Goal: Navigation & Orientation: Find specific page/section

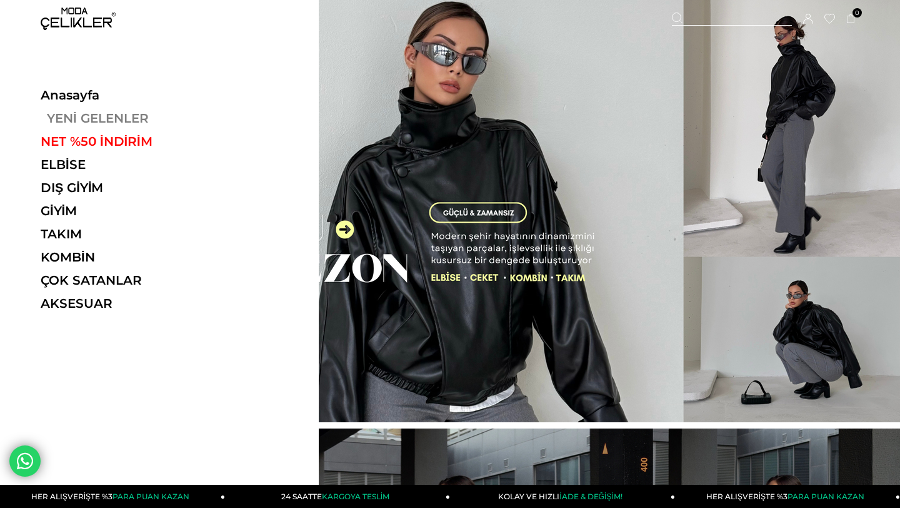
click at [70, 114] on link "YENİ GELENLER" at bounding box center [127, 118] width 172 height 15
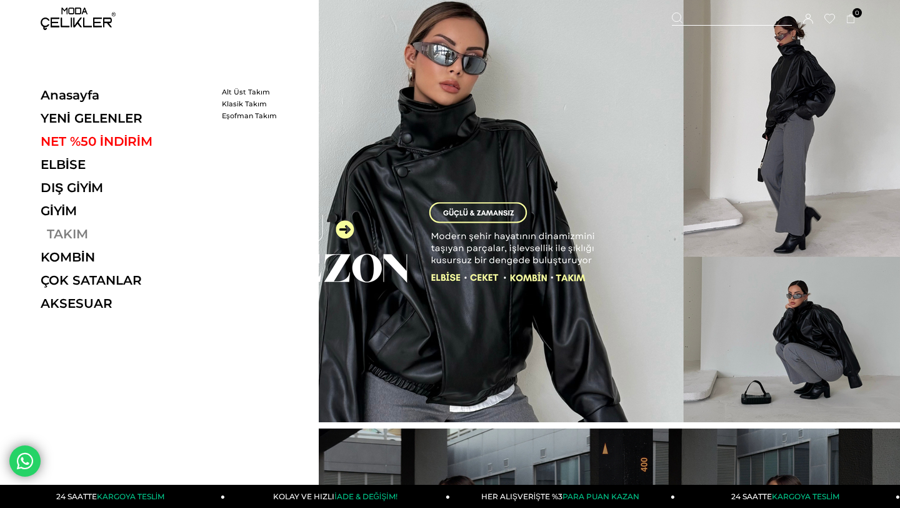
click at [71, 234] on link "TAKIM" at bounding box center [127, 233] width 172 height 15
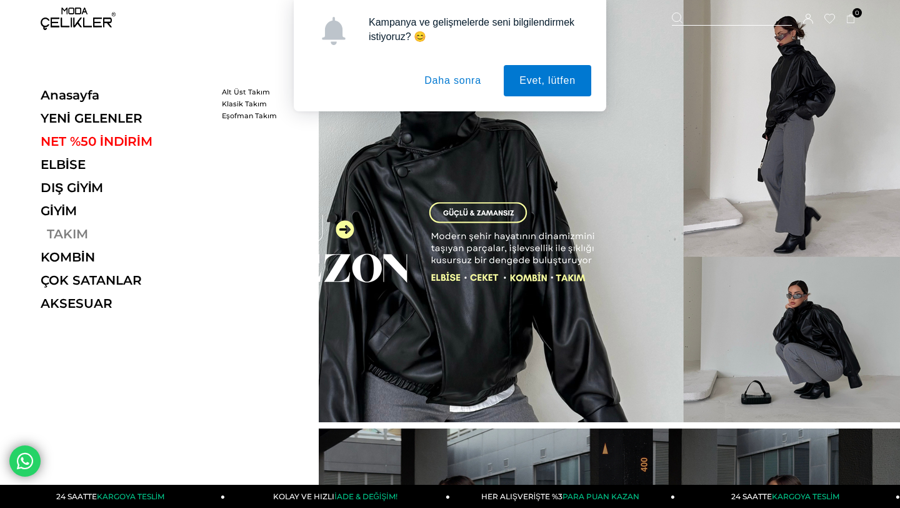
click at [87, 236] on link "TAKIM" at bounding box center [127, 233] width 172 height 15
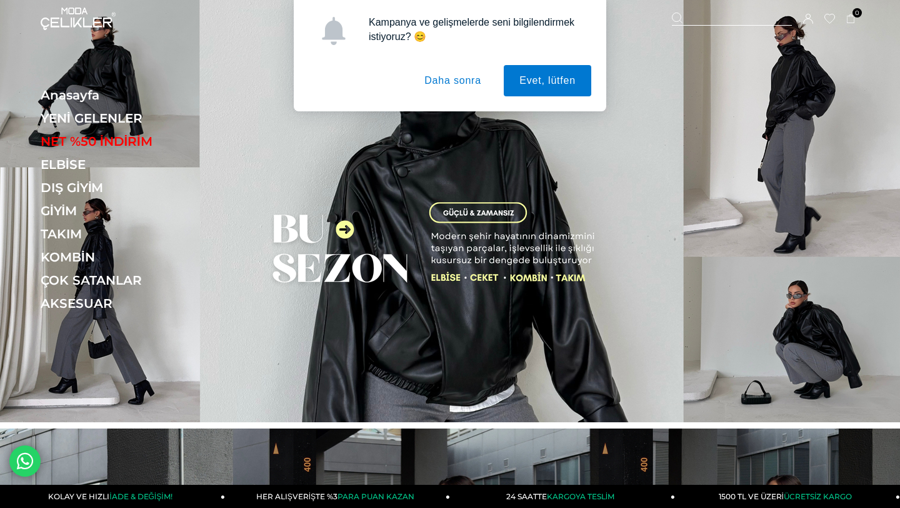
click at [451, 84] on button "Daha sonra" at bounding box center [453, 80] width 88 height 31
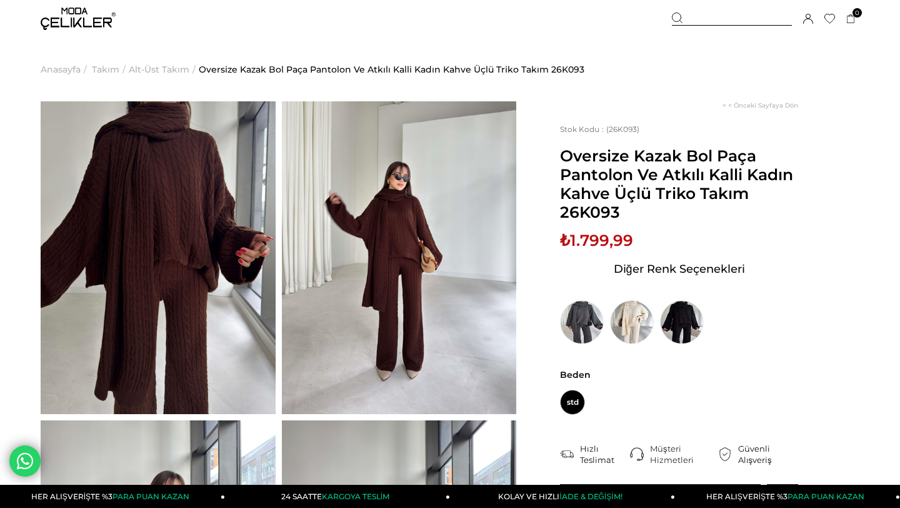
click at [153, 70] on span "Alt-Üst Takım" at bounding box center [159, 70] width 61 height 64
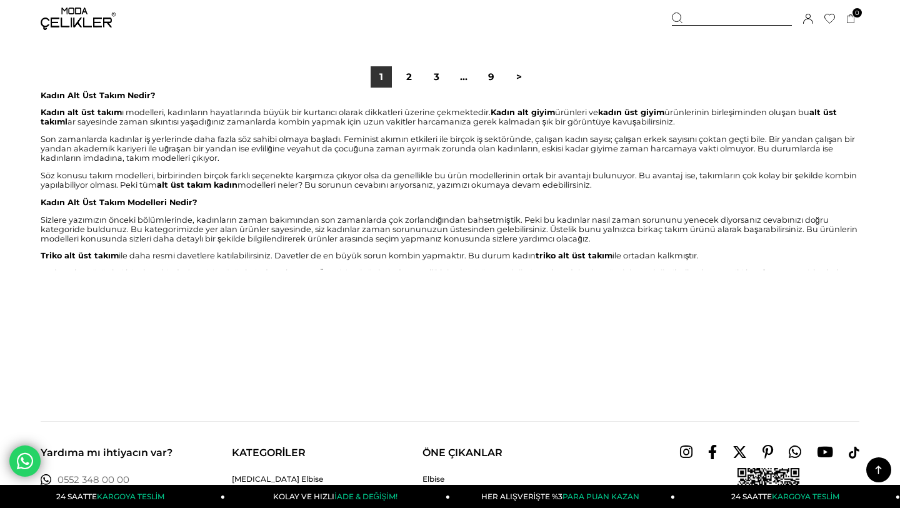
scroll to position [7573, 0]
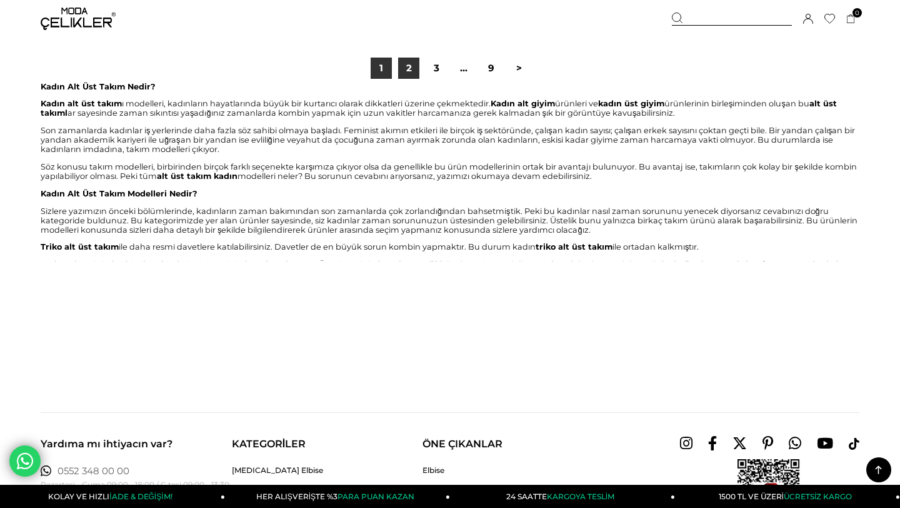
click at [413, 67] on link "2" at bounding box center [408, 68] width 21 height 21
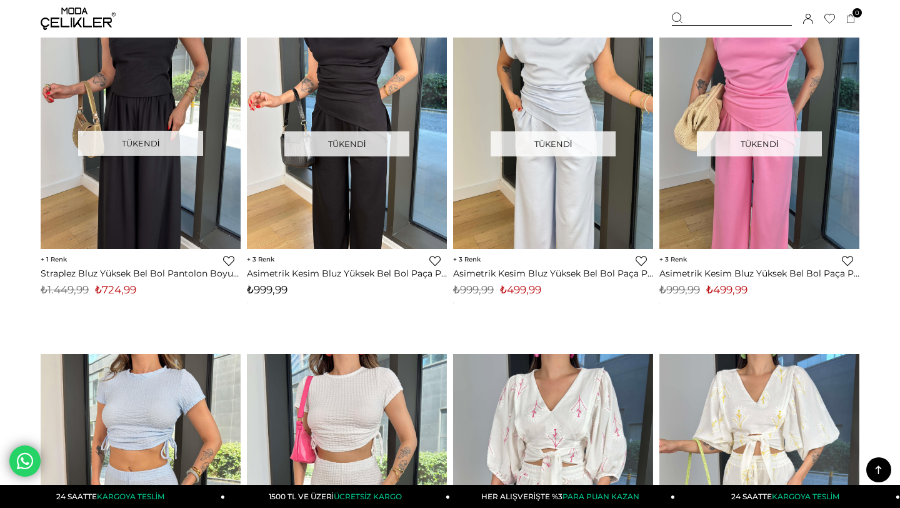
scroll to position [1567, 0]
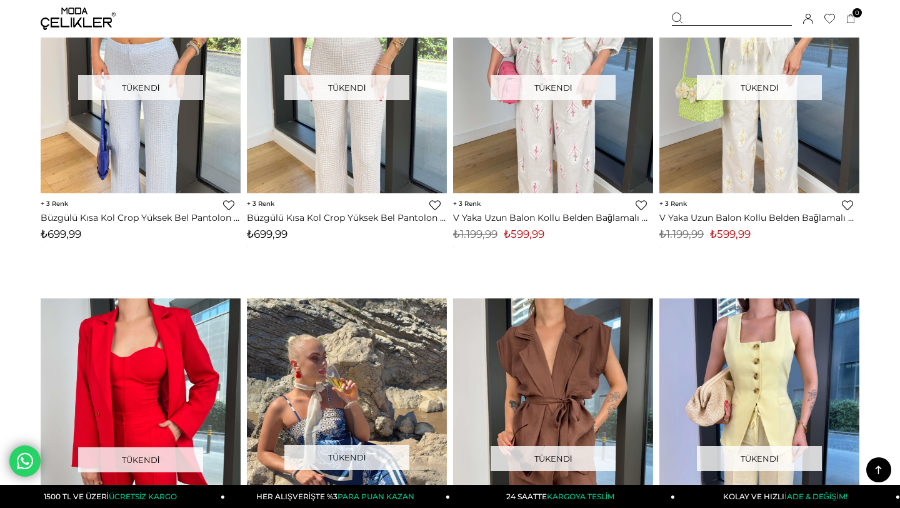
scroll to position [2023, 0]
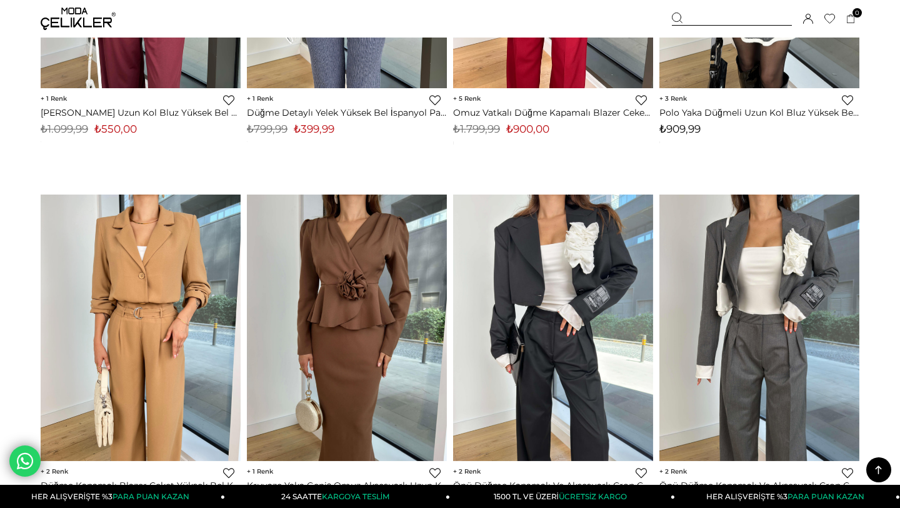
scroll to position [7069, 0]
